Goal: Check status: Check status

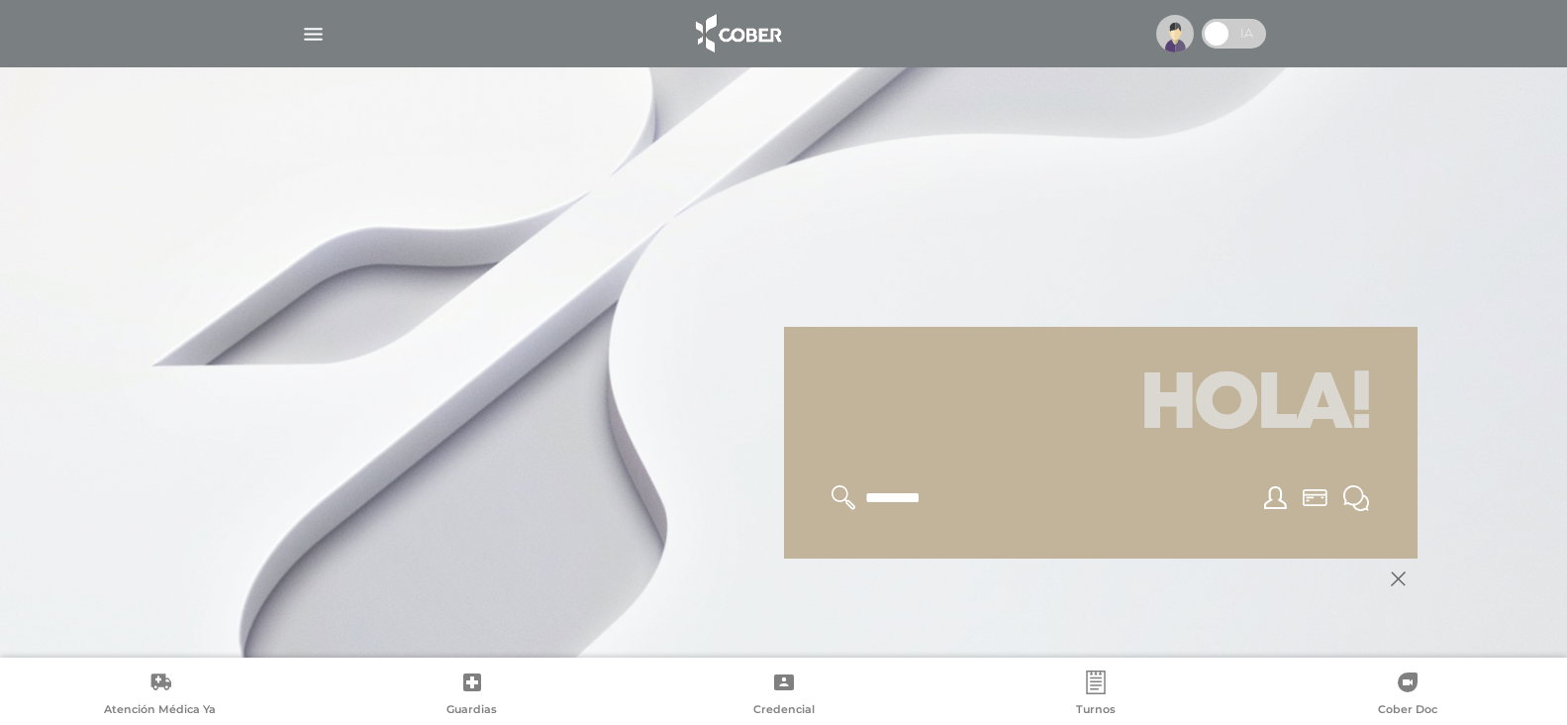
scroll to position [198, 0]
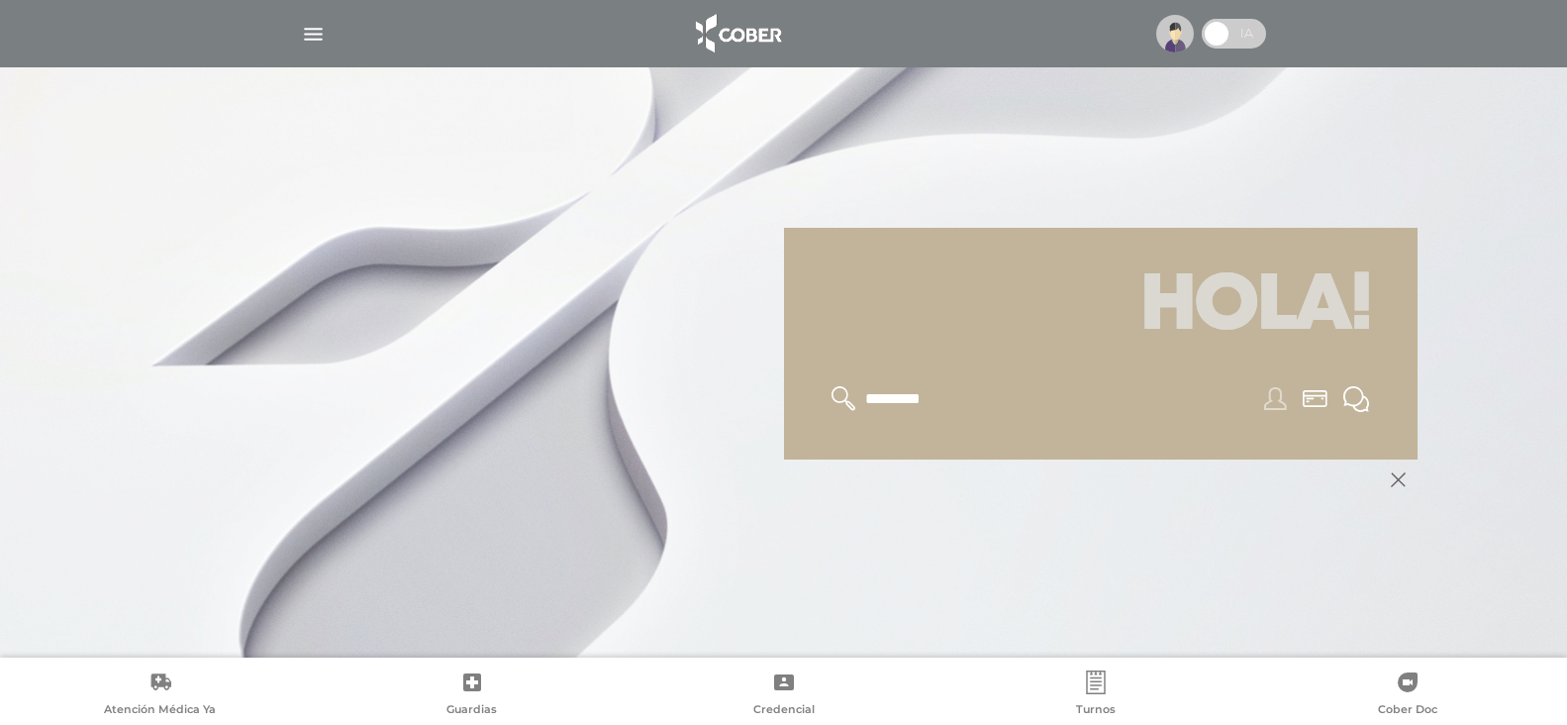
click at [1267, 400] on icon at bounding box center [1275, 398] width 23 height 23
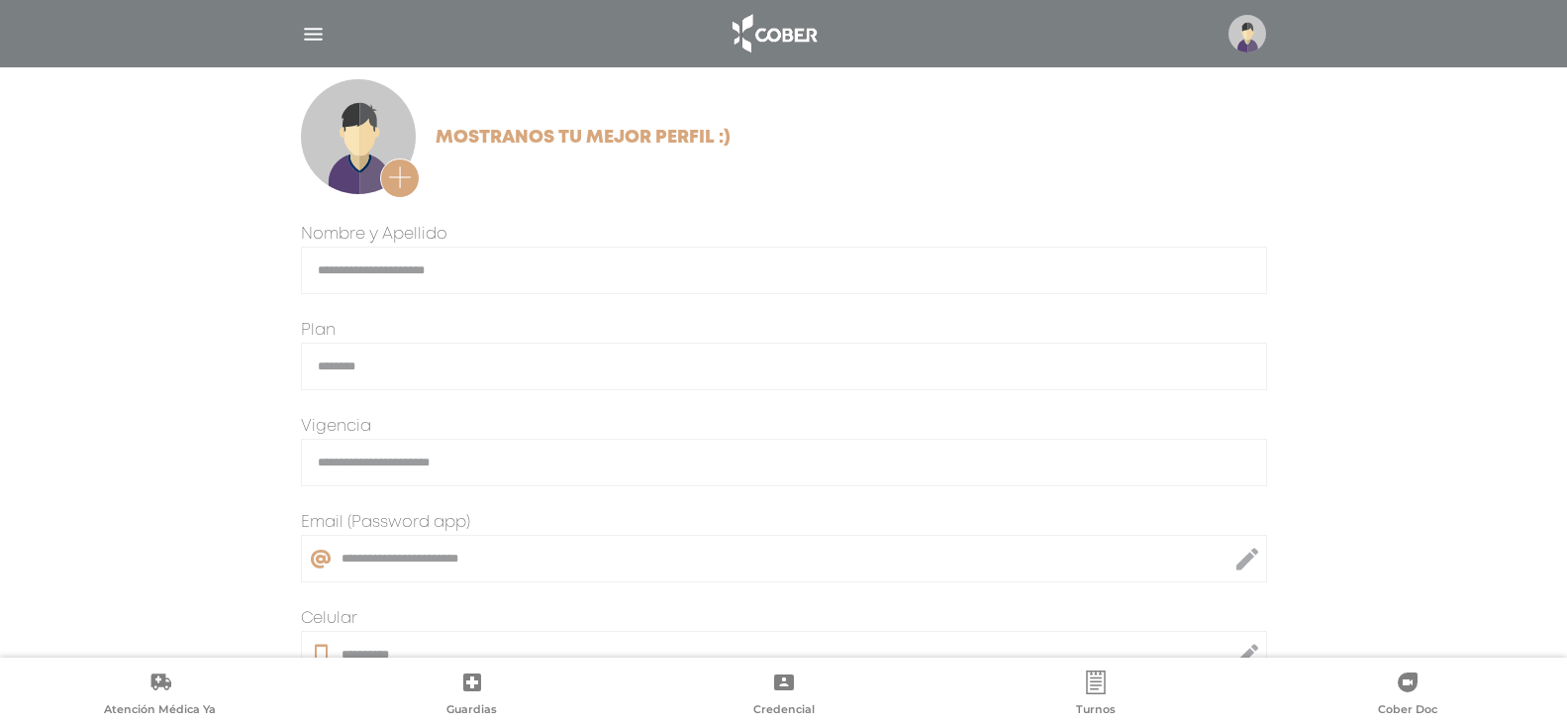
scroll to position [495, 0]
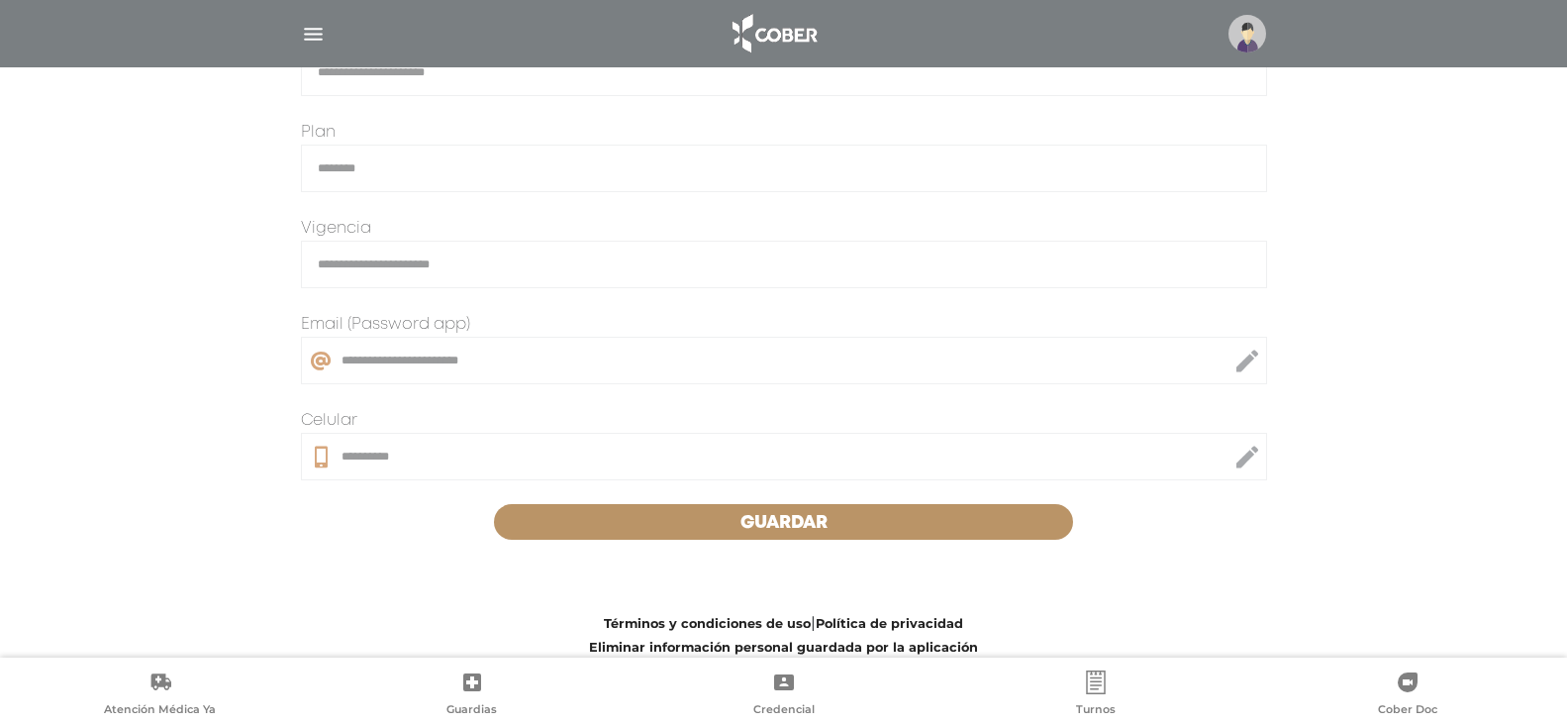
click at [629, 521] on button "Guardar" at bounding box center [784, 522] width 580 height 36
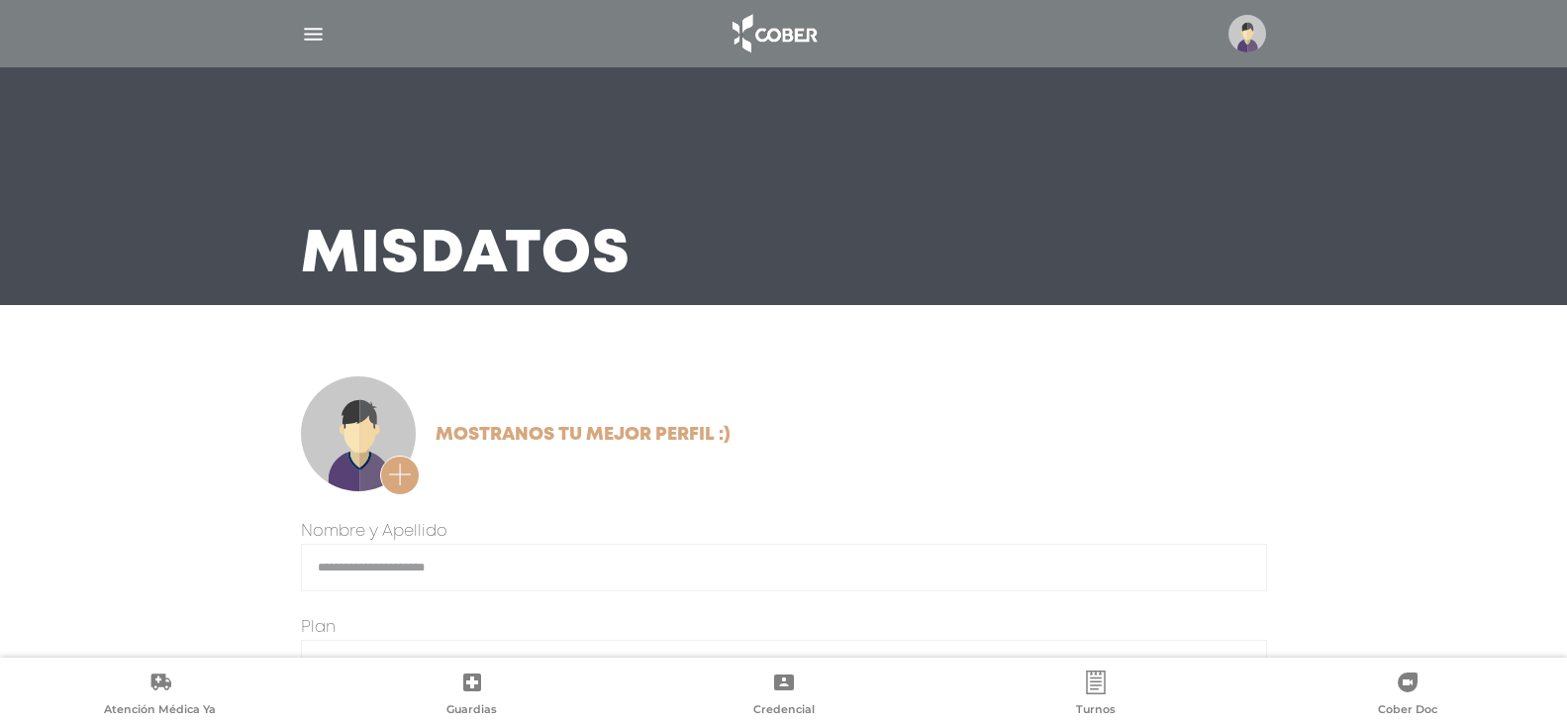
click at [295, 32] on div at bounding box center [784, 34] width 1014 height 48
click at [308, 31] on img "button" at bounding box center [313, 34] width 25 height 25
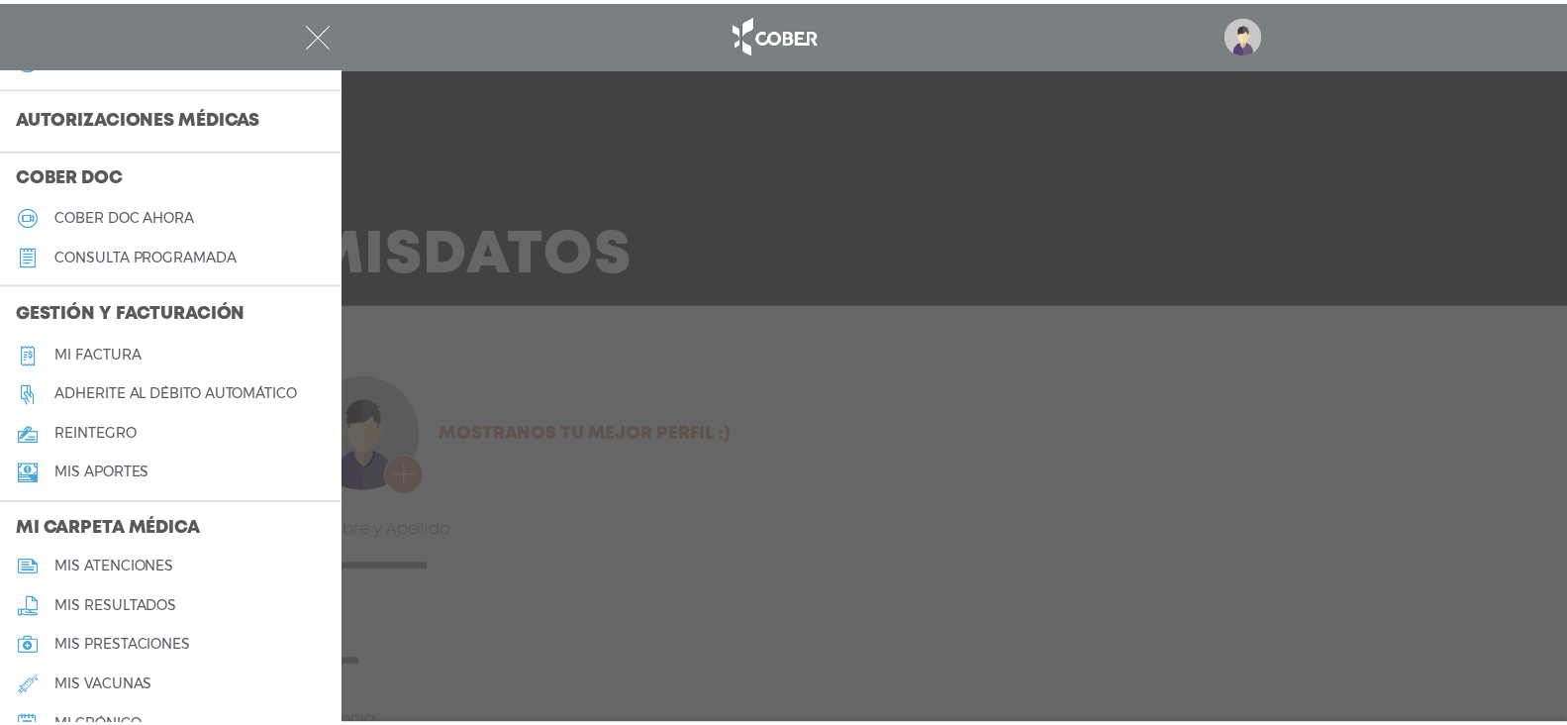
scroll to position [594, 0]
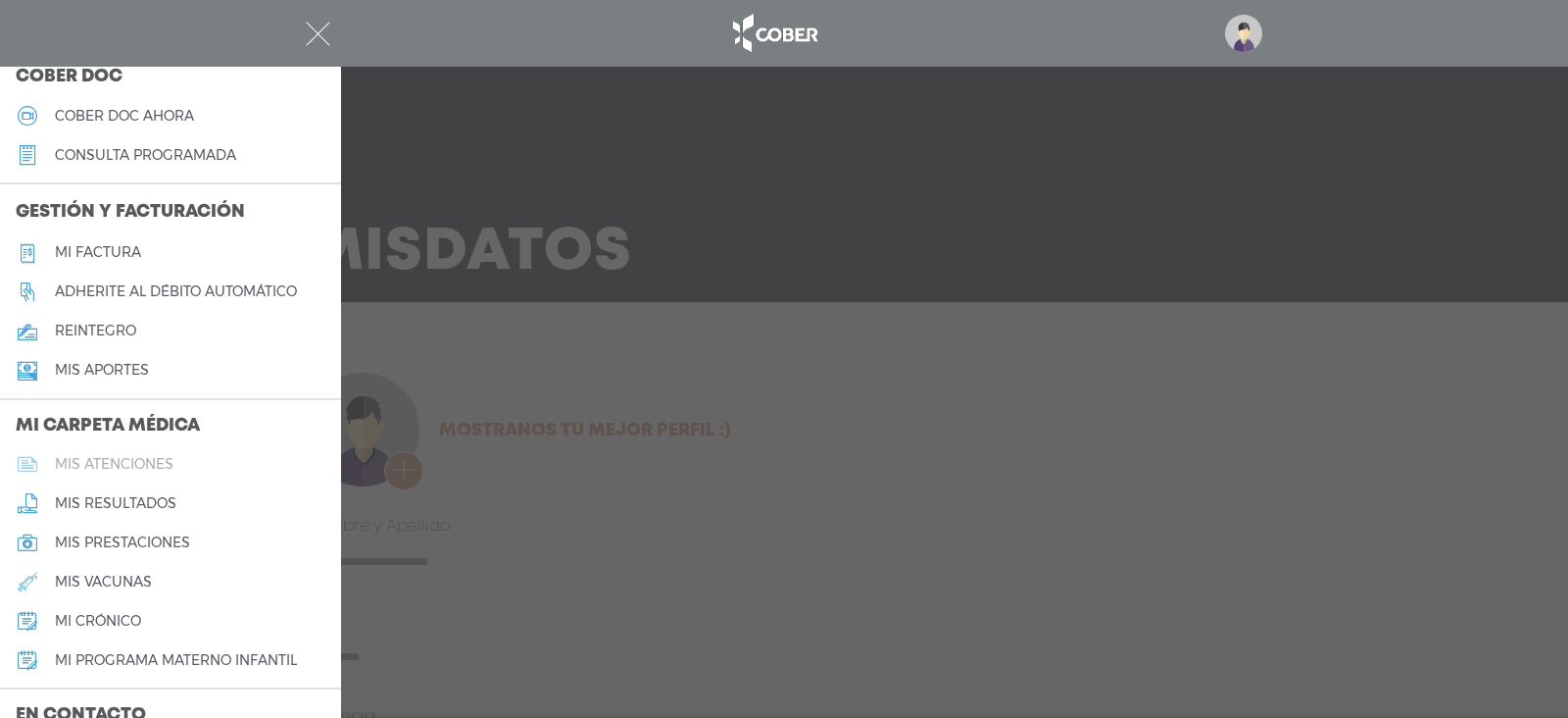
click at [129, 460] on h5 "mis atenciones" at bounding box center [114, 463] width 119 height 17
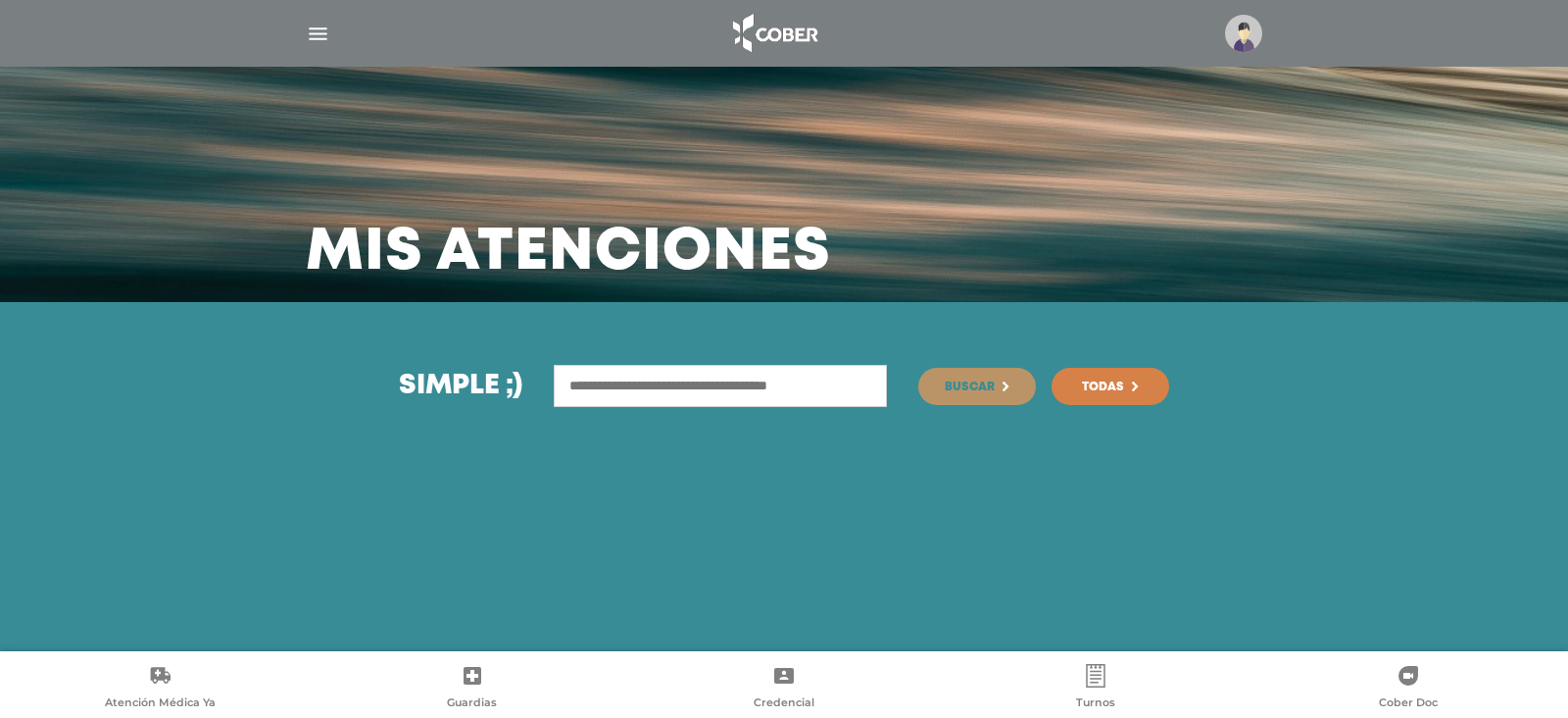
click at [705, 379] on input "text" at bounding box center [720, 385] width 334 height 43
click at [967, 392] on span "Buscar" at bounding box center [969, 387] width 49 height 12
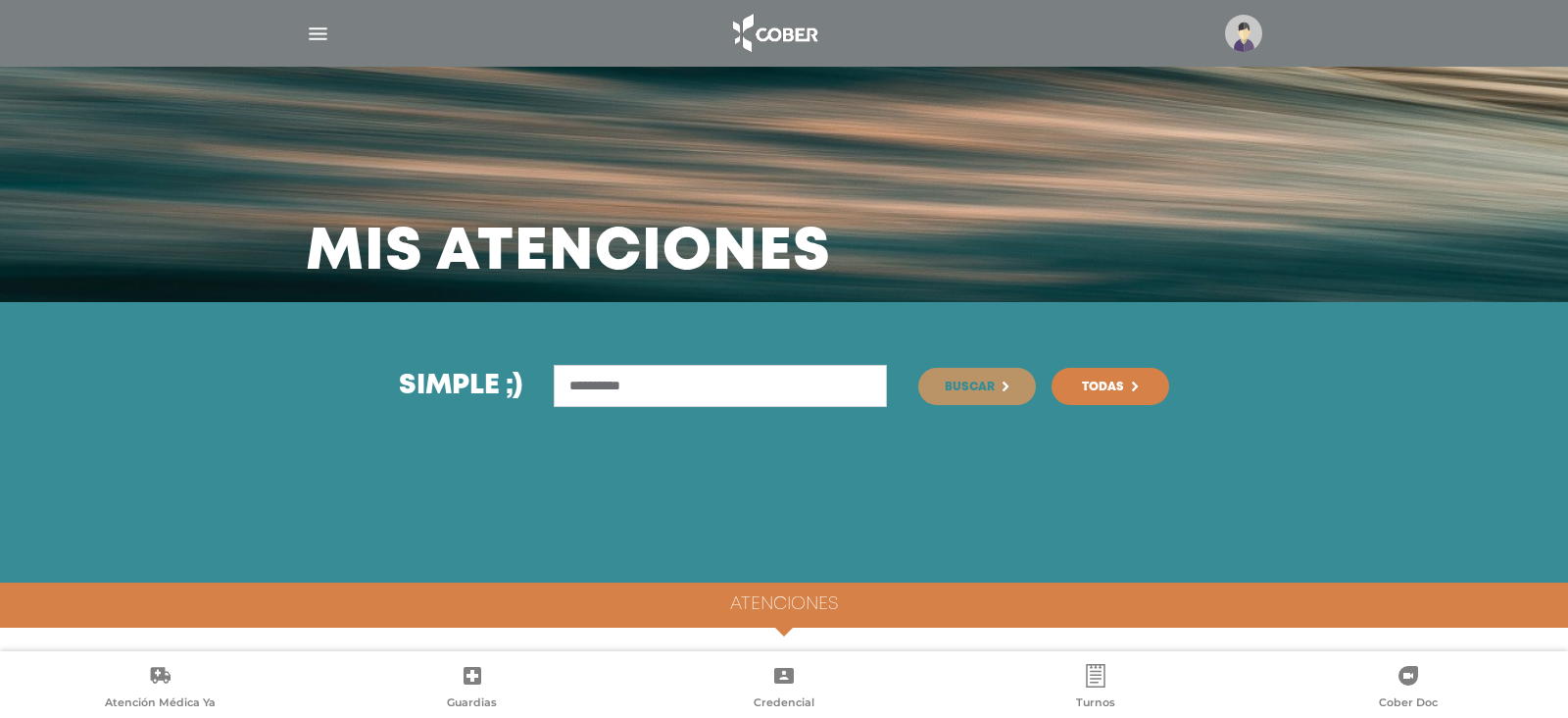
drag, startPoint x: 694, startPoint y: 376, endPoint x: 481, endPoint y: 373, distance: 213.0
click at [487, 377] on div "**********" at bounding box center [784, 385] width 1004 height 43
type input "********"
click at [966, 387] on span "Buscar" at bounding box center [969, 387] width 49 height 12
click at [1128, 385] on link "Todas" at bounding box center [1110, 386] width 118 height 38
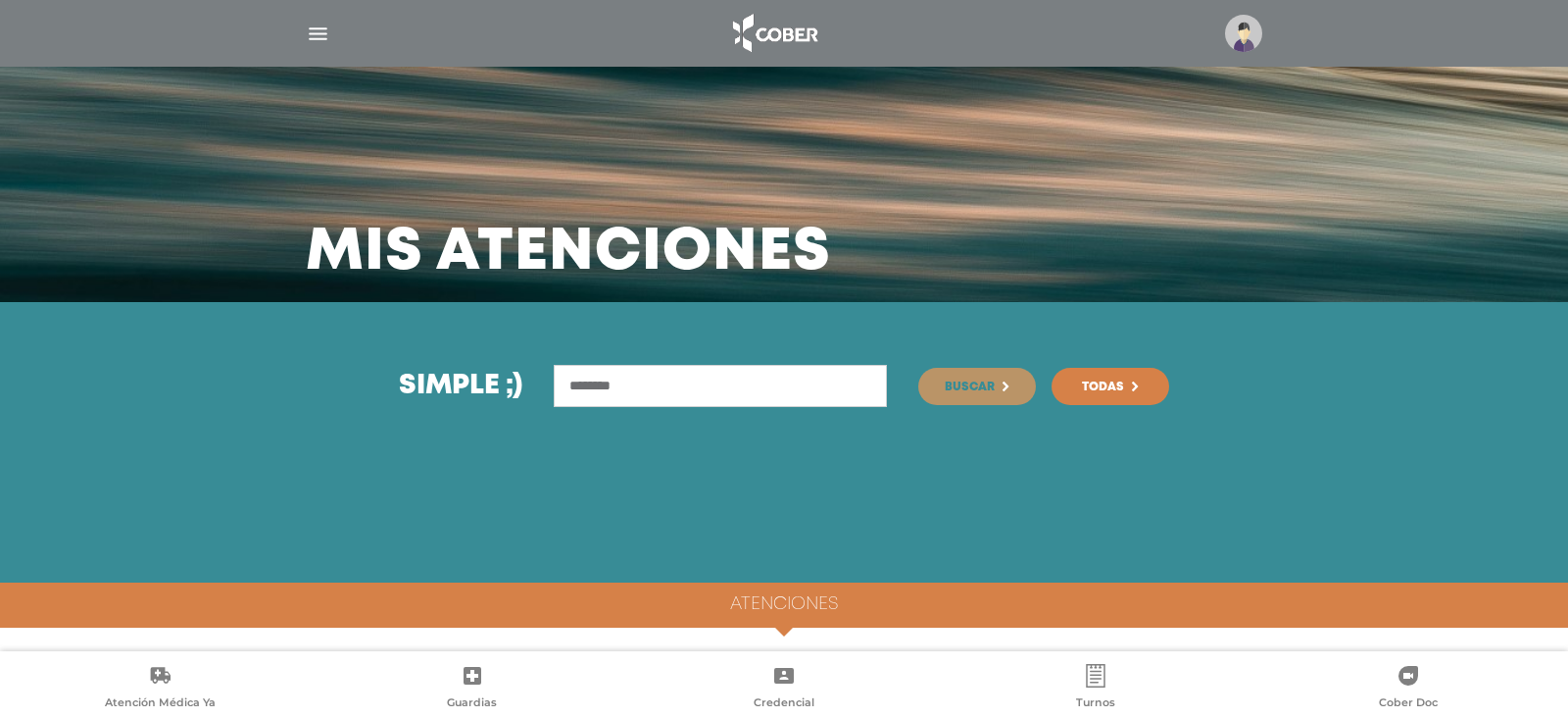
click at [316, 34] on img "button" at bounding box center [318, 34] width 25 height 25
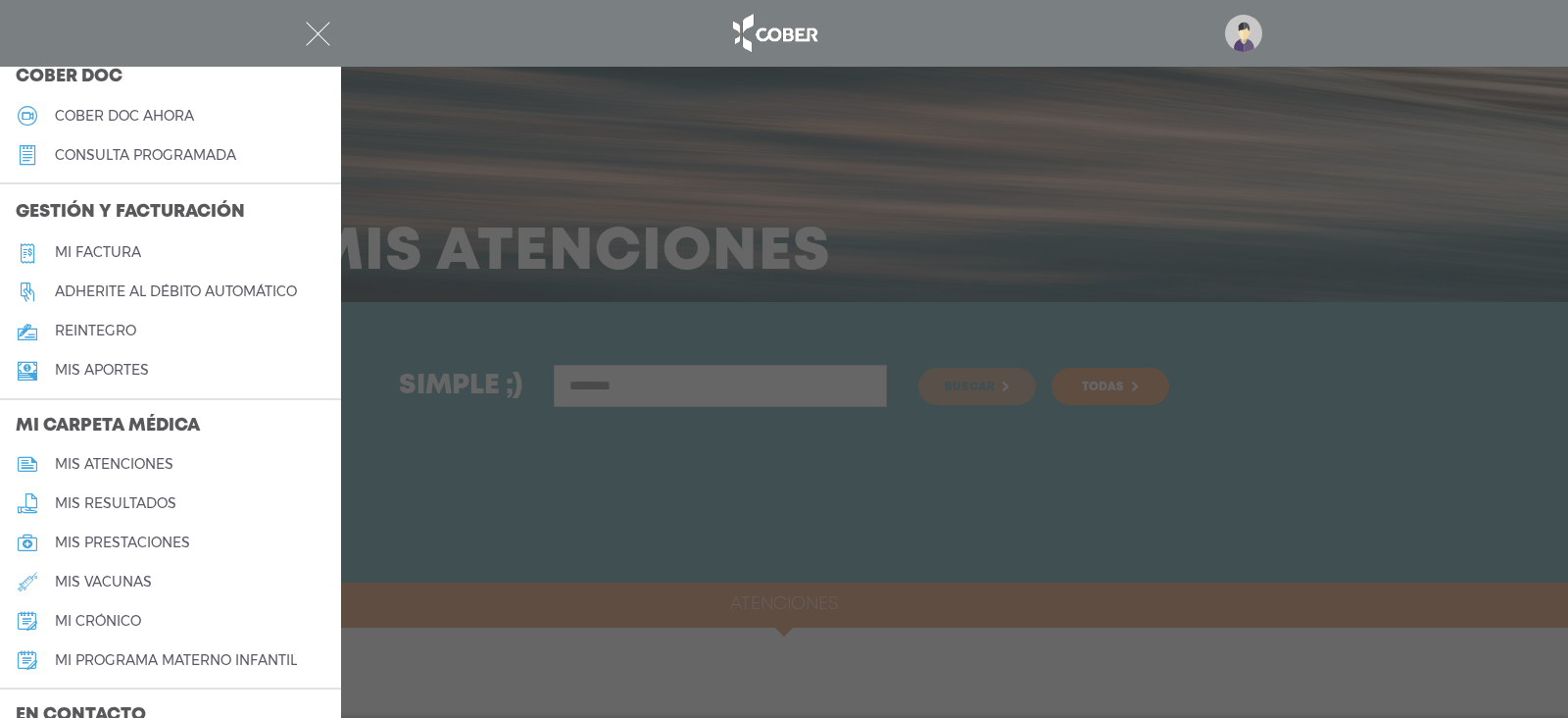
scroll to position [686, 0]
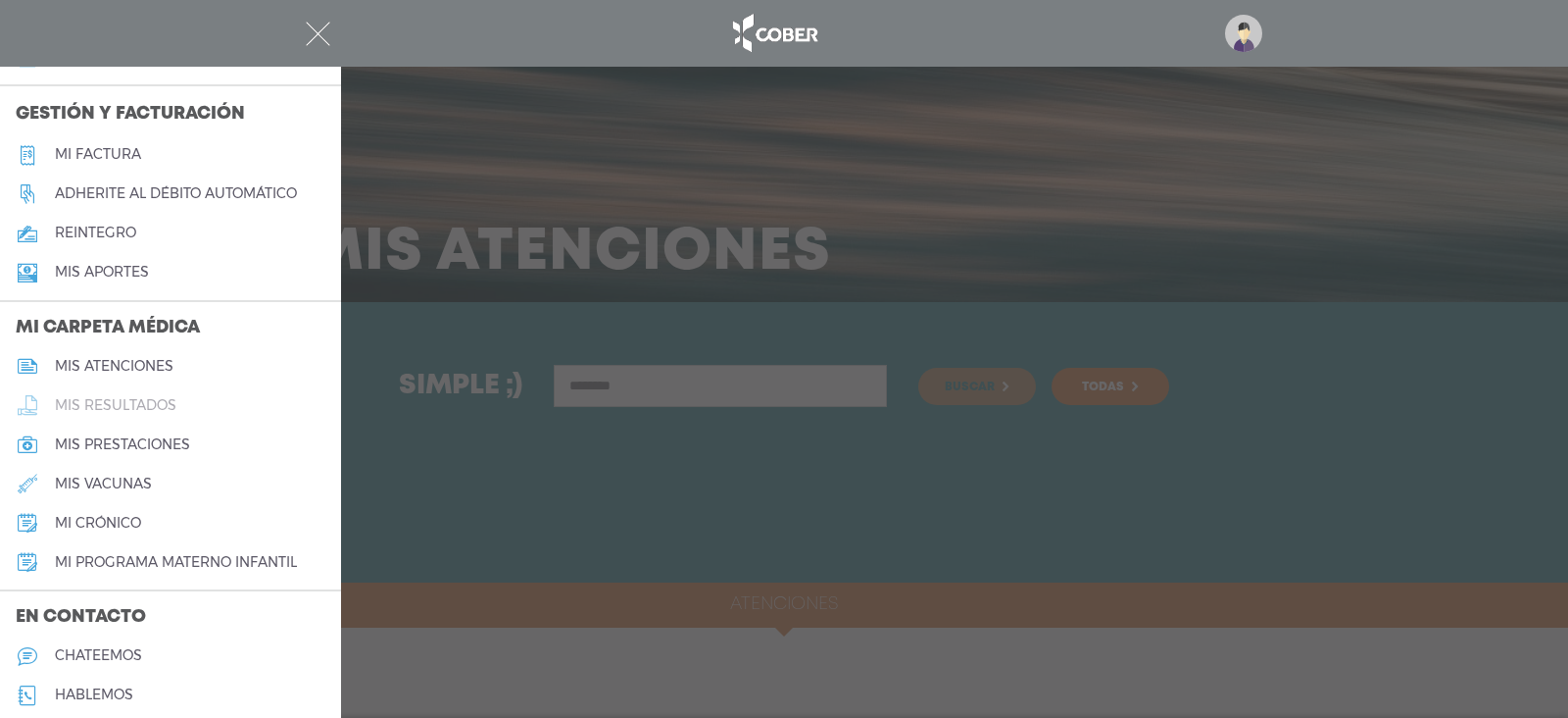
click at [147, 401] on h5 "mis resultados" at bounding box center [115, 405] width 122 height 17
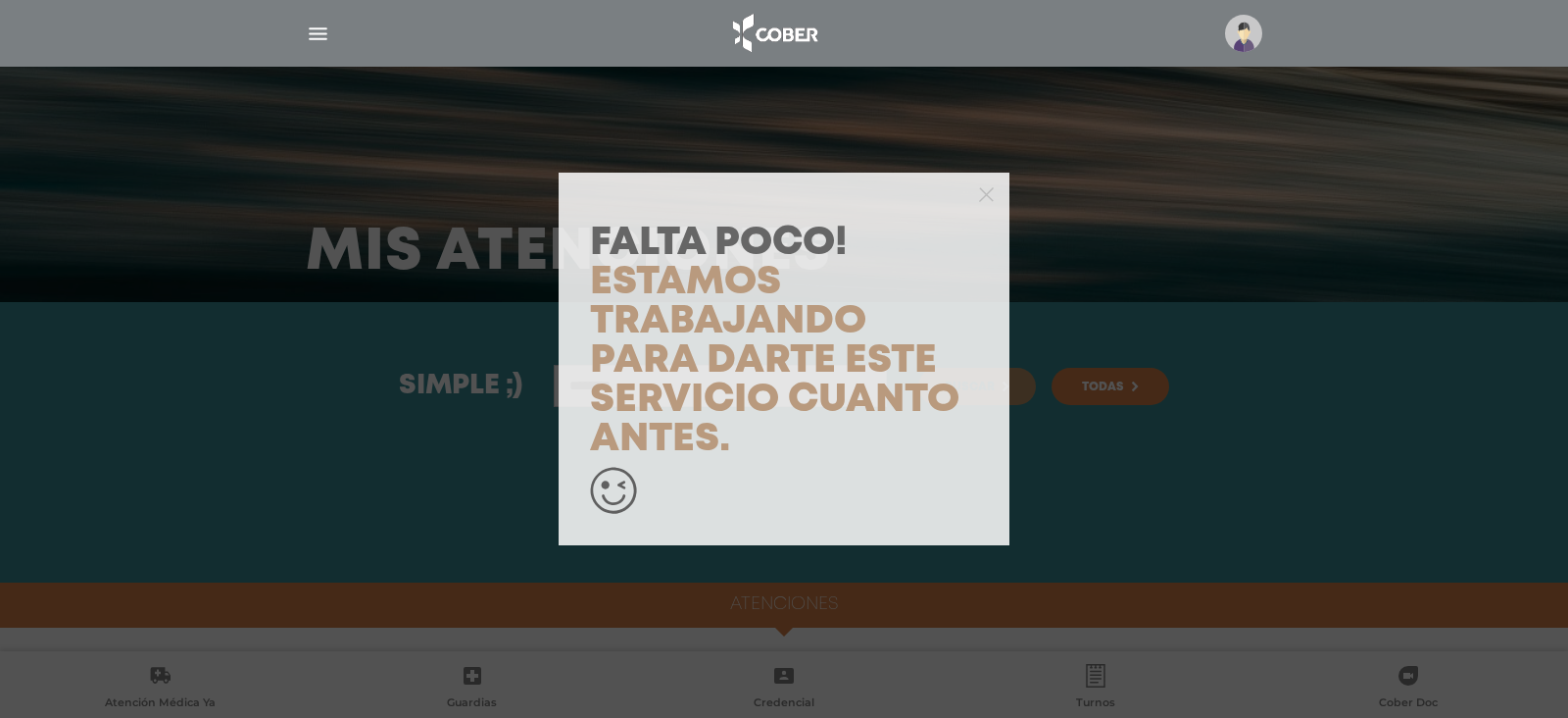
click at [322, 30] on div "Falta Poco! Estamos trabajando para darte este servicio cuanto antes." at bounding box center [784, 359] width 1568 height 718
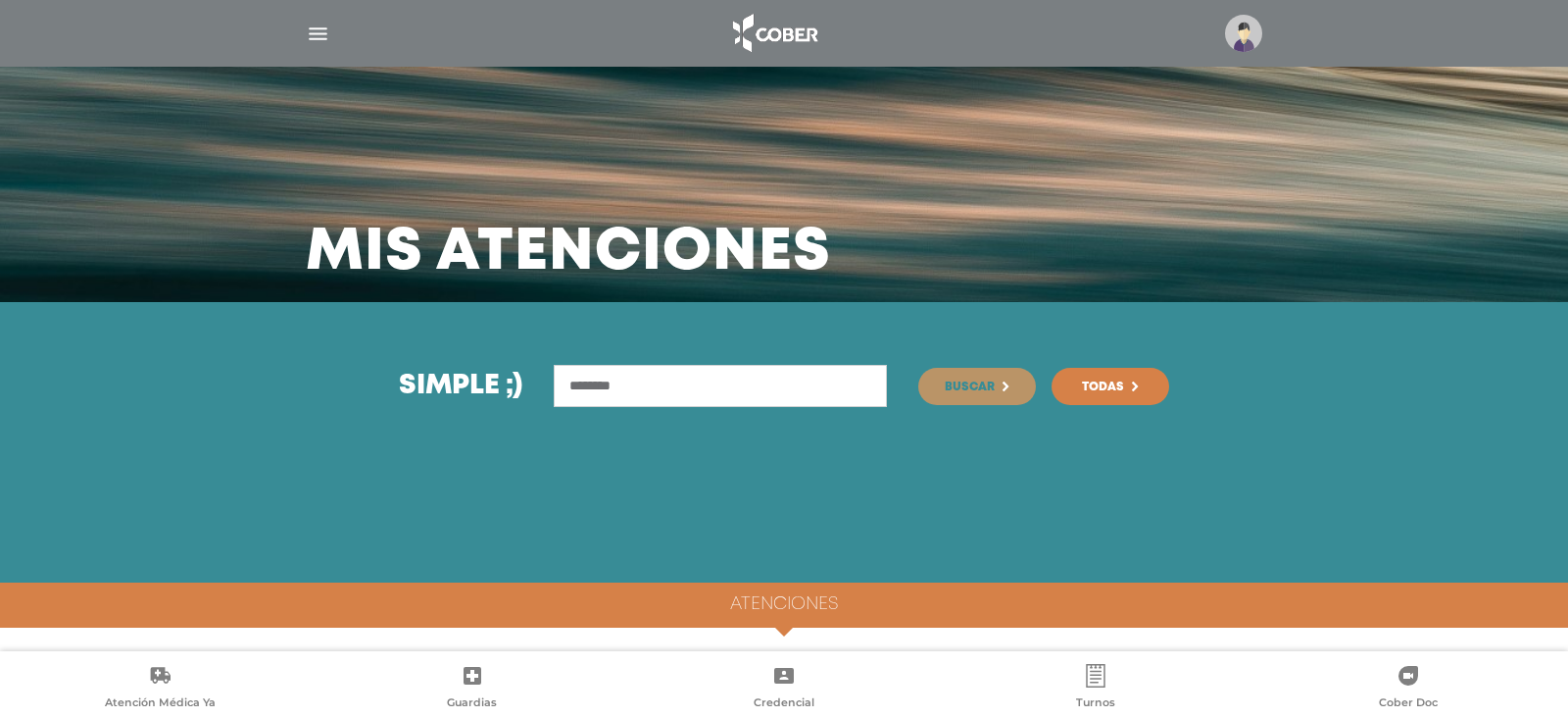
click at [321, 30] on img "button" at bounding box center [318, 34] width 25 height 25
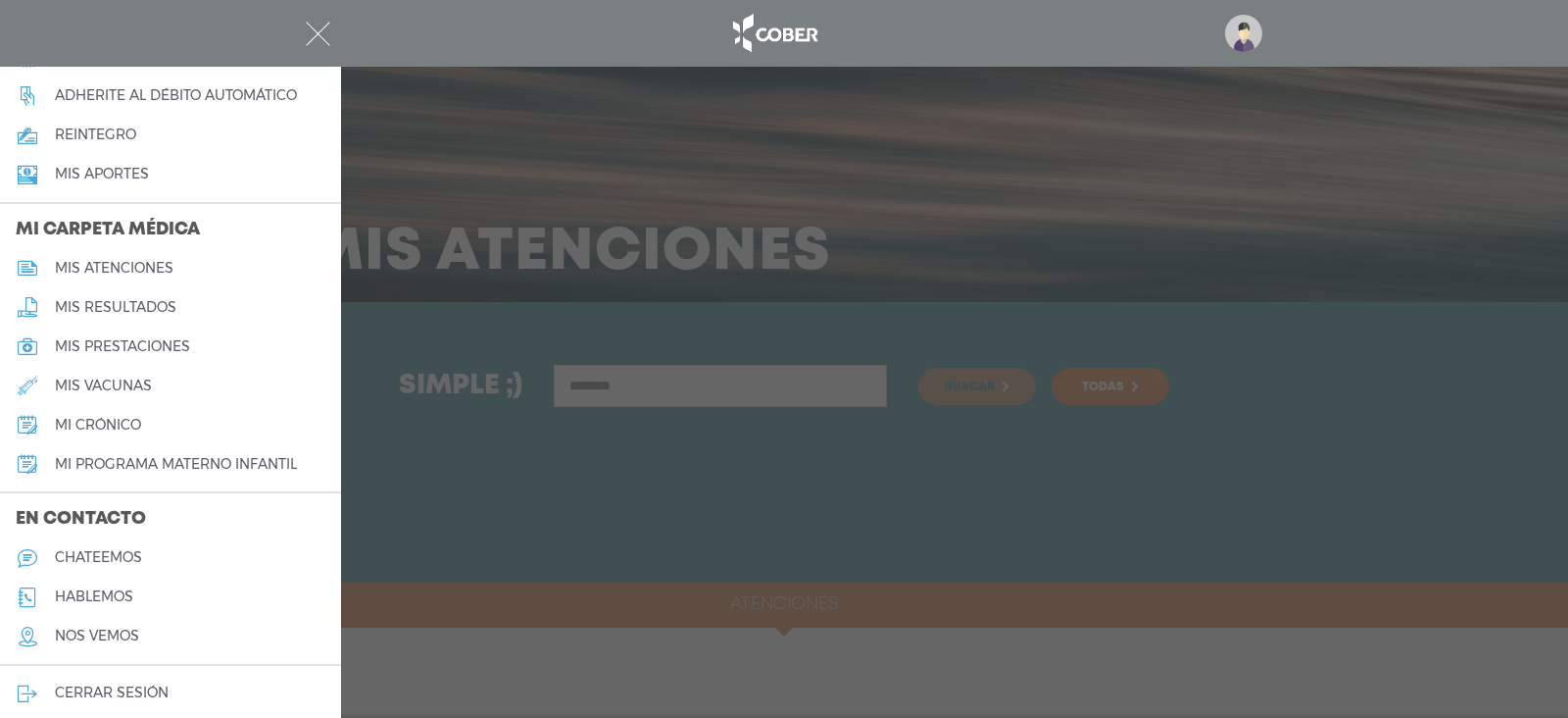
scroll to position [795, 0]
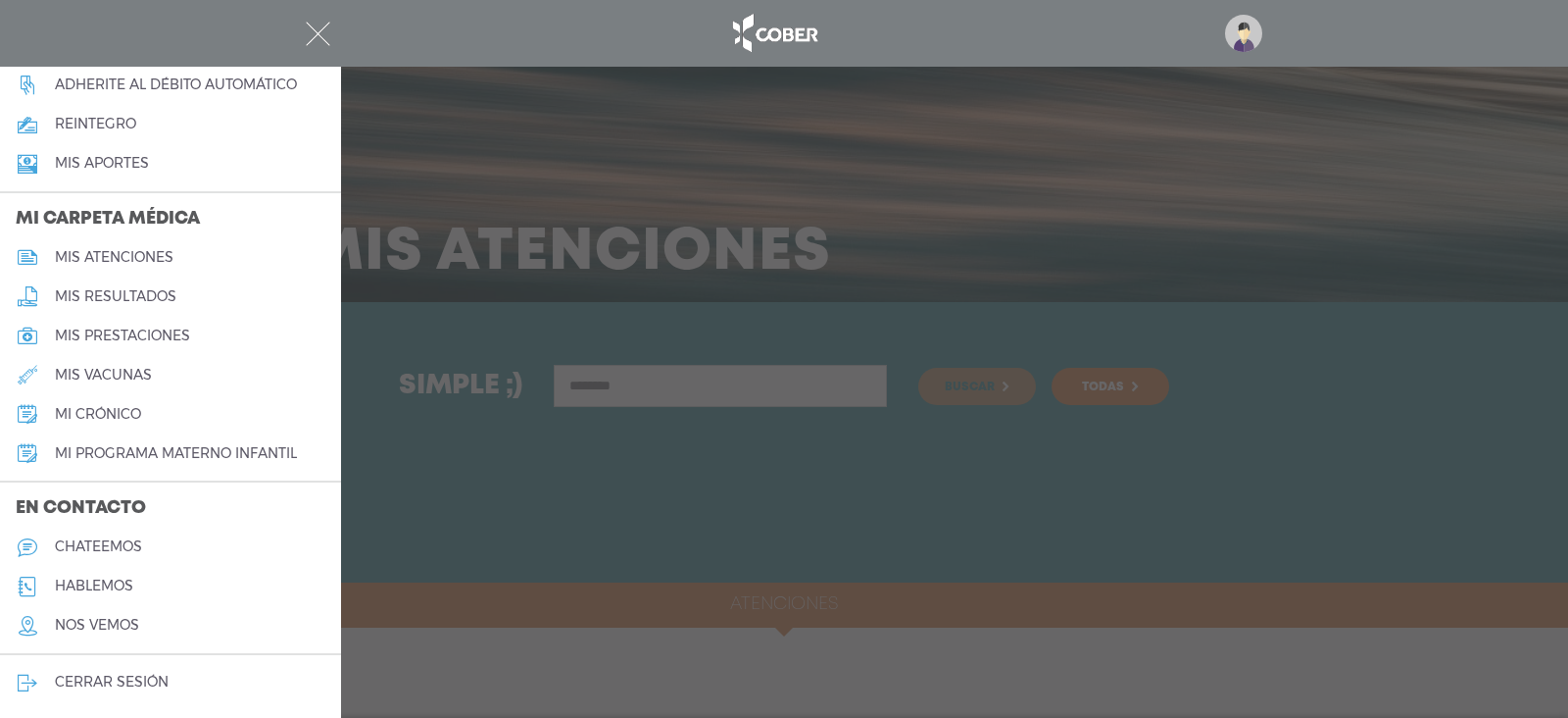
click at [549, 558] on div at bounding box center [784, 359] width 1568 height 718
